Goal: Check status: Check status

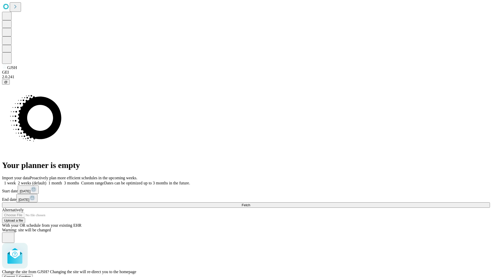
click at [31, 274] on span "Confirm" at bounding box center [25, 276] width 12 height 4
click at [46, 181] on label "2 weeks (default)" at bounding box center [31, 183] width 30 height 4
click at [250, 203] on span "Fetch" at bounding box center [245, 205] width 8 height 4
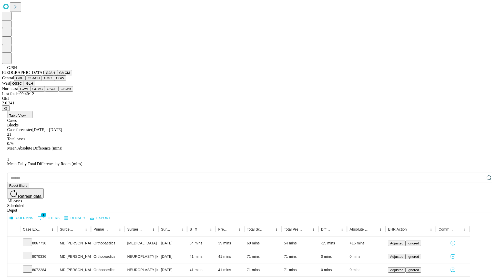
click at [57, 75] on button "GMCM" at bounding box center [64, 72] width 15 height 5
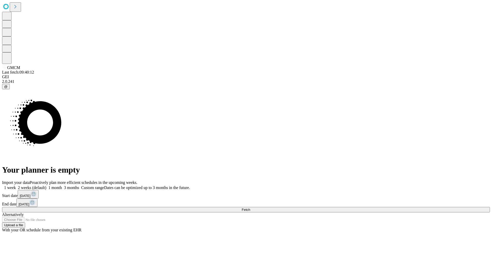
click at [46, 185] on label "2 weeks (default)" at bounding box center [31, 187] width 30 height 4
click at [250, 207] on span "Fetch" at bounding box center [245, 209] width 8 height 4
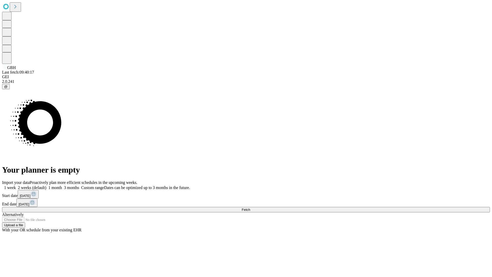
click at [46, 185] on label "2 weeks (default)" at bounding box center [31, 187] width 30 height 4
click at [250, 207] on span "Fetch" at bounding box center [245, 209] width 8 height 4
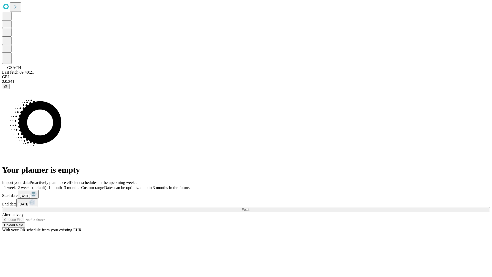
click at [46, 185] on label "2 weeks (default)" at bounding box center [31, 187] width 30 height 4
click at [250, 207] on span "Fetch" at bounding box center [245, 209] width 8 height 4
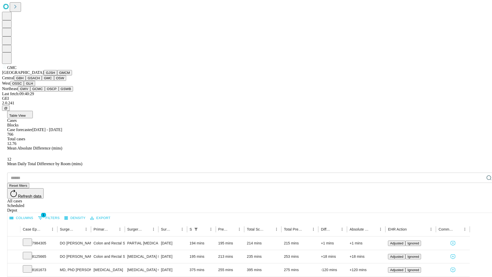
click at [54, 81] on button "OSW" at bounding box center [60, 77] width 12 height 5
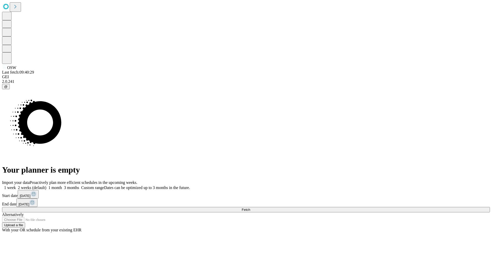
click at [46, 185] on label "2 weeks (default)" at bounding box center [31, 187] width 30 height 4
click at [250, 207] on span "Fetch" at bounding box center [245, 209] width 8 height 4
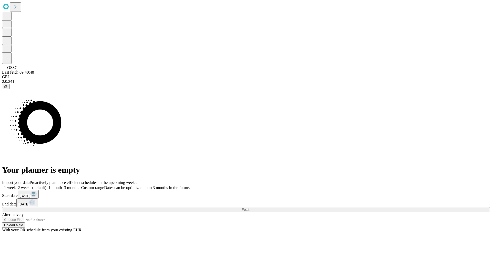
click at [46, 185] on label "2 weeks (default)" at bounding box center [31, 187] width 30 height 4
click at [250, 207] on span "Fetch" at bounding box center [245, 209] width 8 height 4
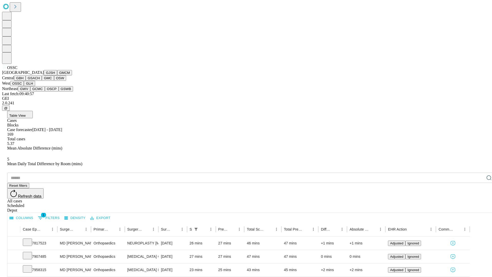
click at [35, 86] on button "GLH" at bounding box center [29, 83] width 11 height 5
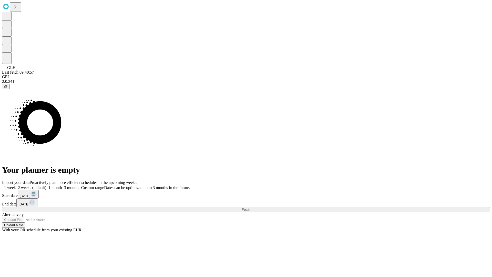
click at [46, 185] on label "2 weeks (default)" at bounding box center [31, 187] width 30 height 4
click at [250, 207] on span "Fetch" at bounding box center [245, 209] width 8 height 4
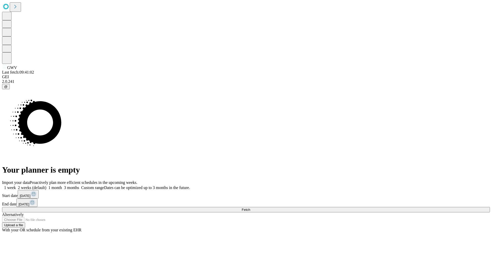
click at [46, 185] on label "2 weeks (default)" at bounding box center [31, 187] width 30 height 4
click at [250, 207] on span "Fetch" at bounding box center [245, 209] width 8 height 4
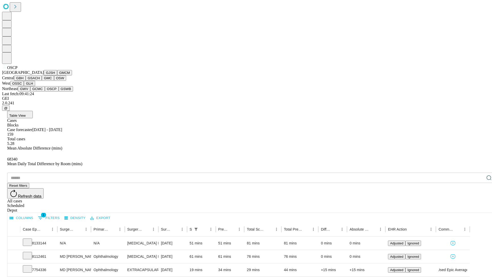
click at [59, 91] on button "GSWB" at bounding box center [66, 88] width 15 height 5
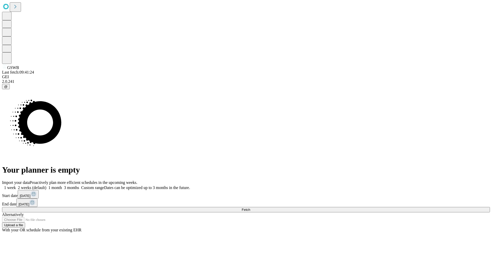
click at [46, 185] on label "2 weeks (default)" at bounding box center [31, 187] width 30 height 4
click at [250, 207] on span "Fetch" at bounding box center [245, 209] width 8 height 4
